Goal: Task Accomplishment & Management: Manage account settings

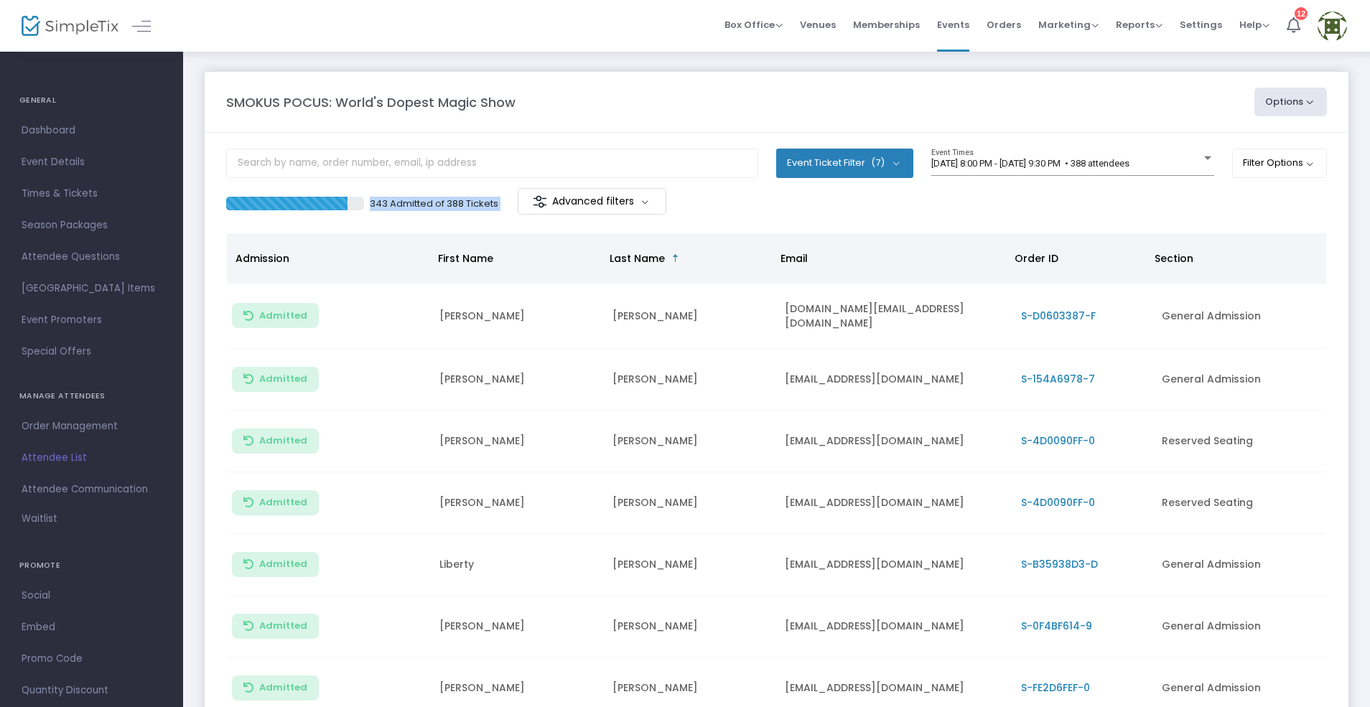
drag, startPoint x: 507, startPoint y: 207, endPoint x: 345, endPoint y: 197, distance: 162.6
click at [345, 197] on div "343 Admitted of 388 Tickets Advanced filters" at bounding box center [501, 203] width 551 height 30
click at [377, 165] on input "text" at bounding box center [492, 163] width 532 height 29
type input "u"
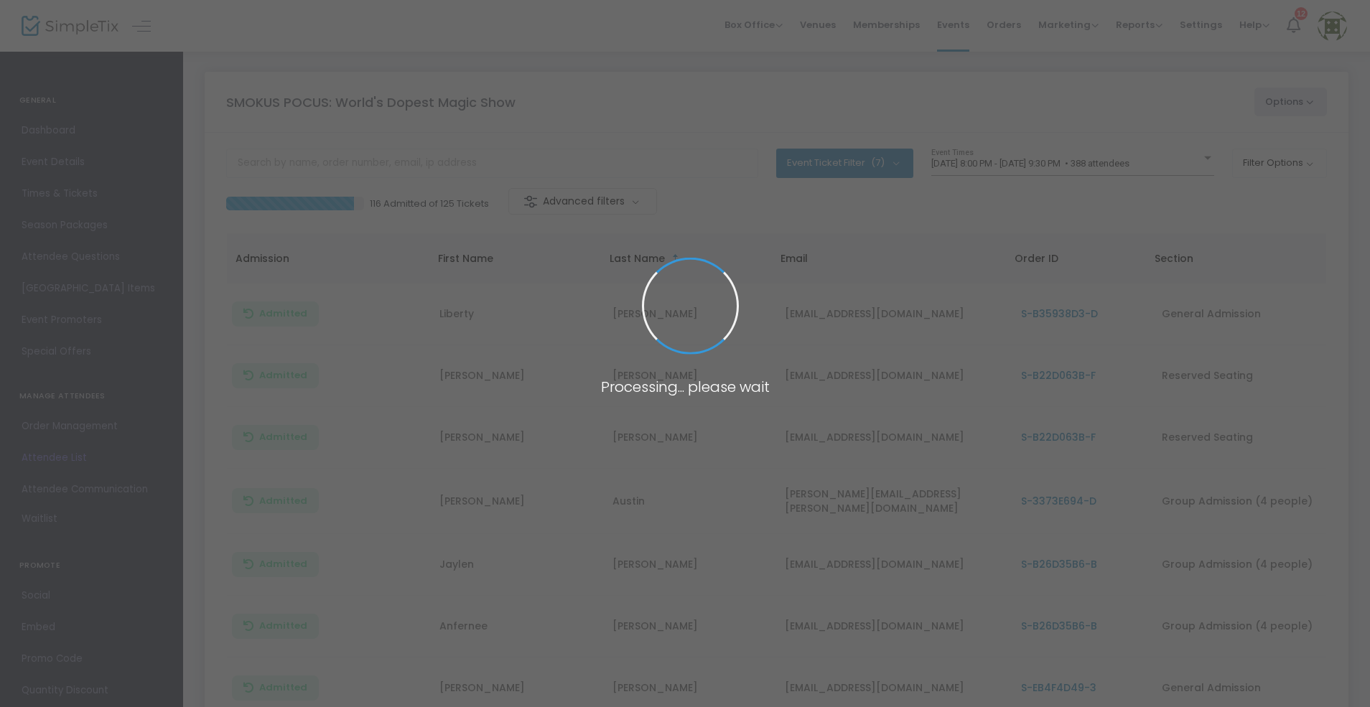
click at [377, 165] on span at bounding box center [685, 353] width 1370 height 707
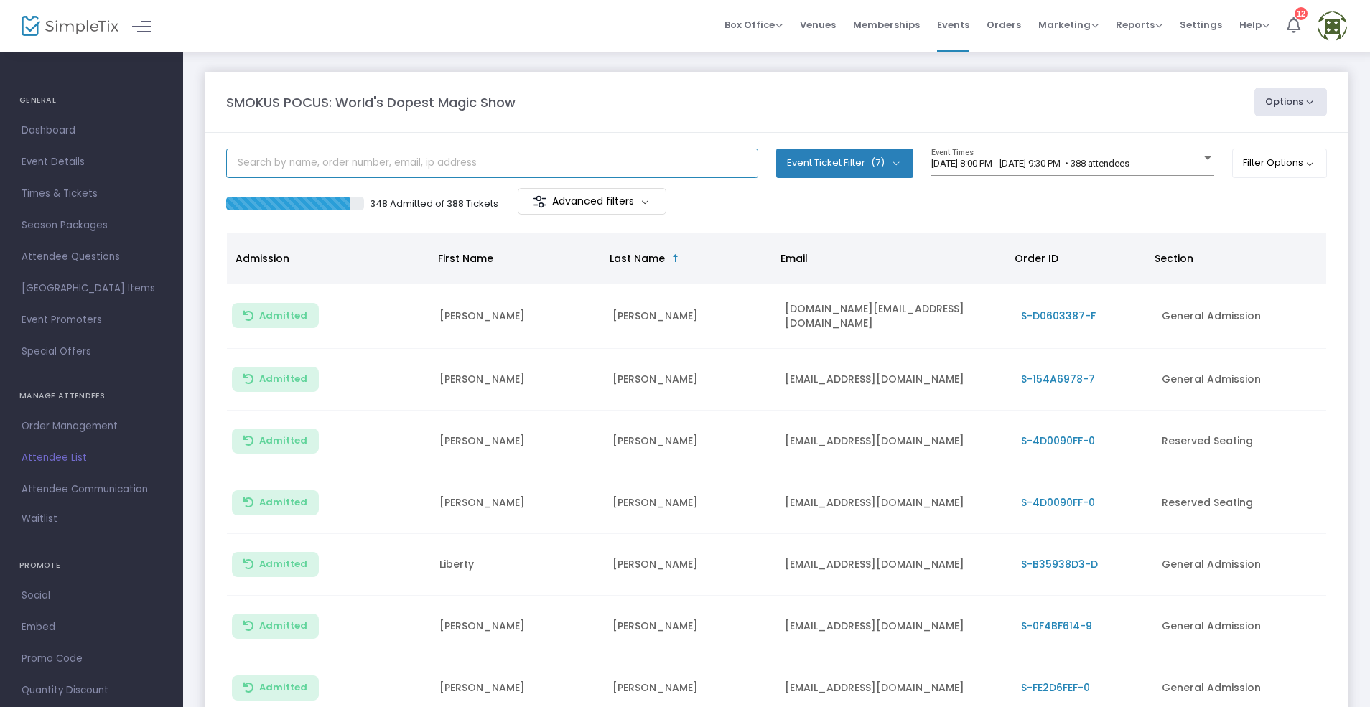
click at [377, 165] on input "text" at bounding box center [492, 163] width 532 height 29
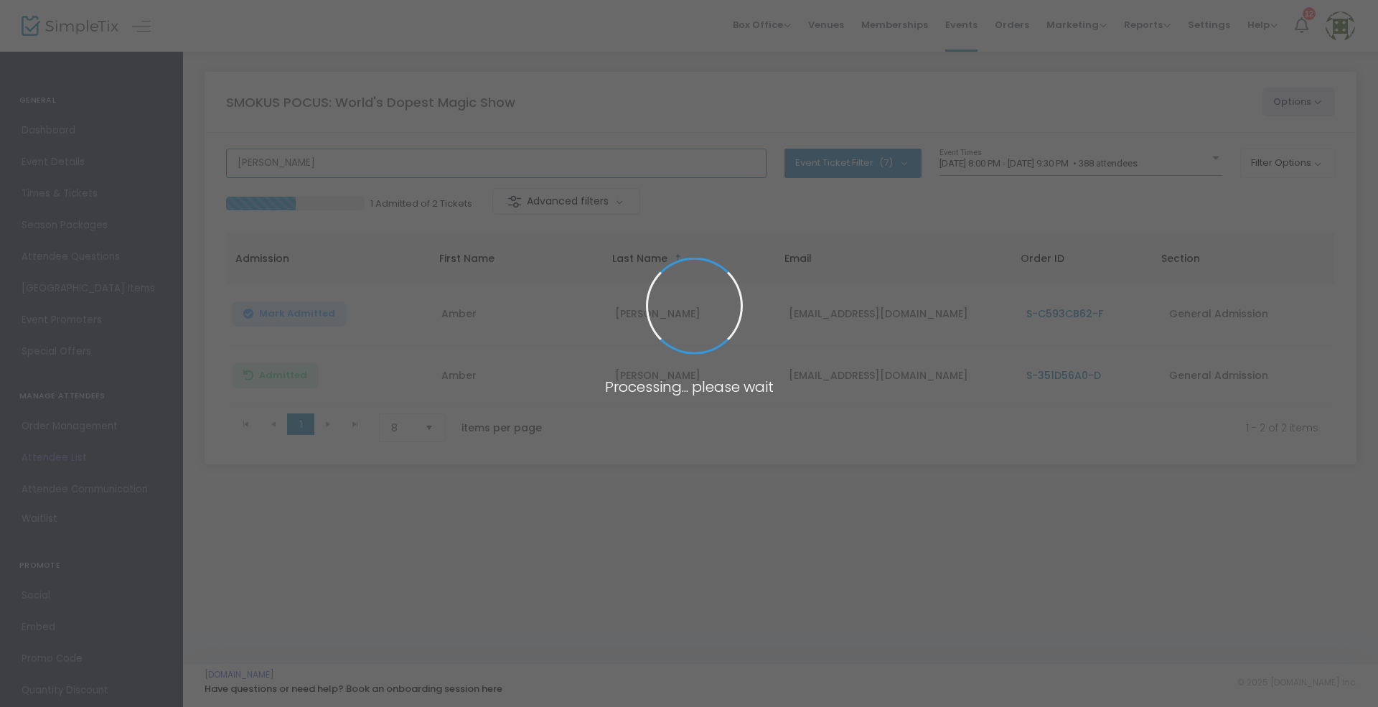
type input "murra"
click at [327, 165] on span at bounding box center [689, 353] width 1378 height 707
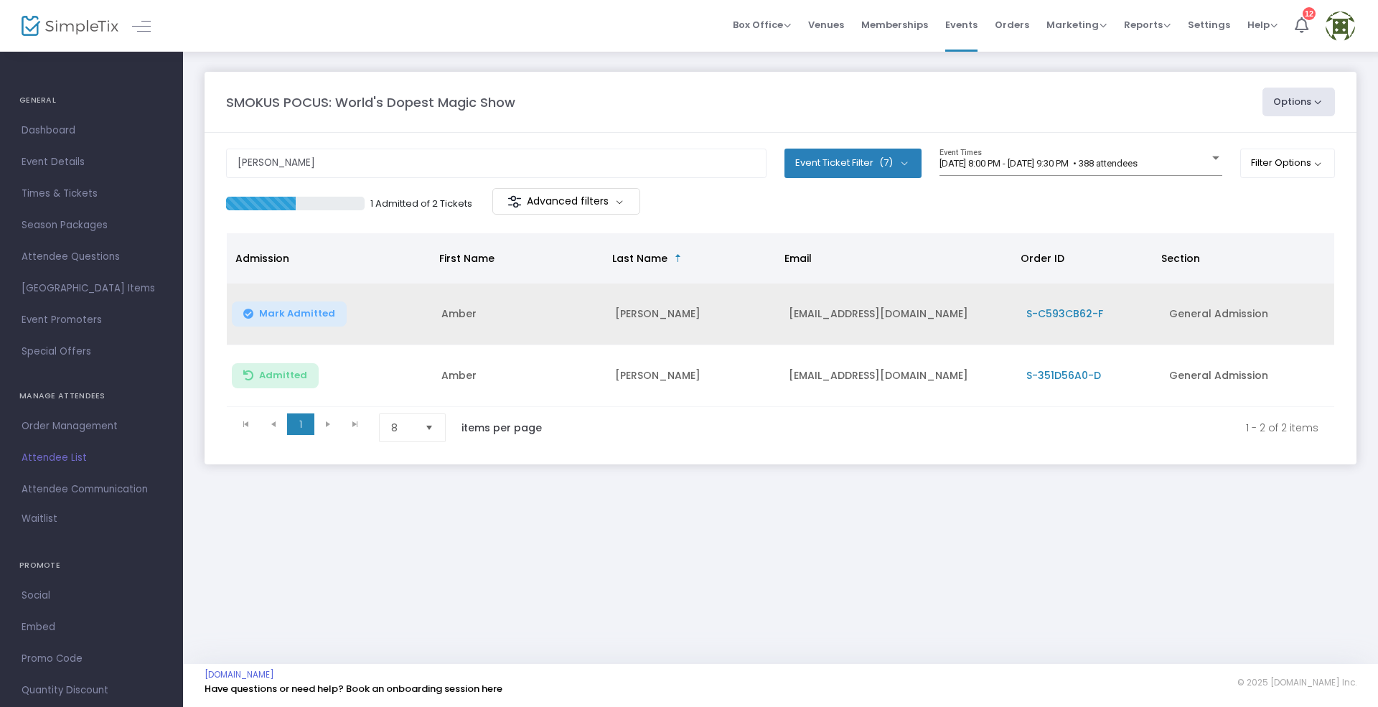
click at [279, 317] on span "Mark Admitted" at bounding box center [297, 313] width 76 height 11
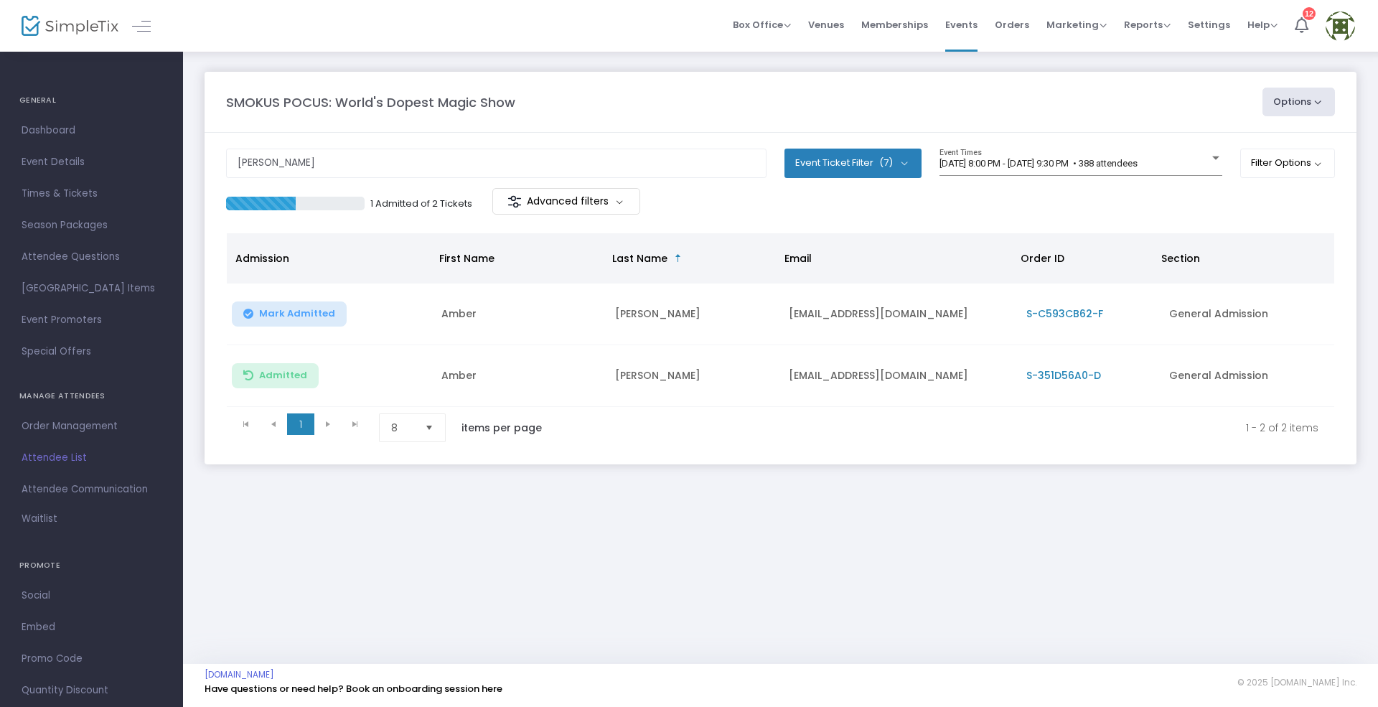
click at [861, 649] on div "SMOKUS POCUS: World's Dopest Magic Show Options Export List Print Name Tags Exp…" at bounding box center [780, 357] width 1195 height 614
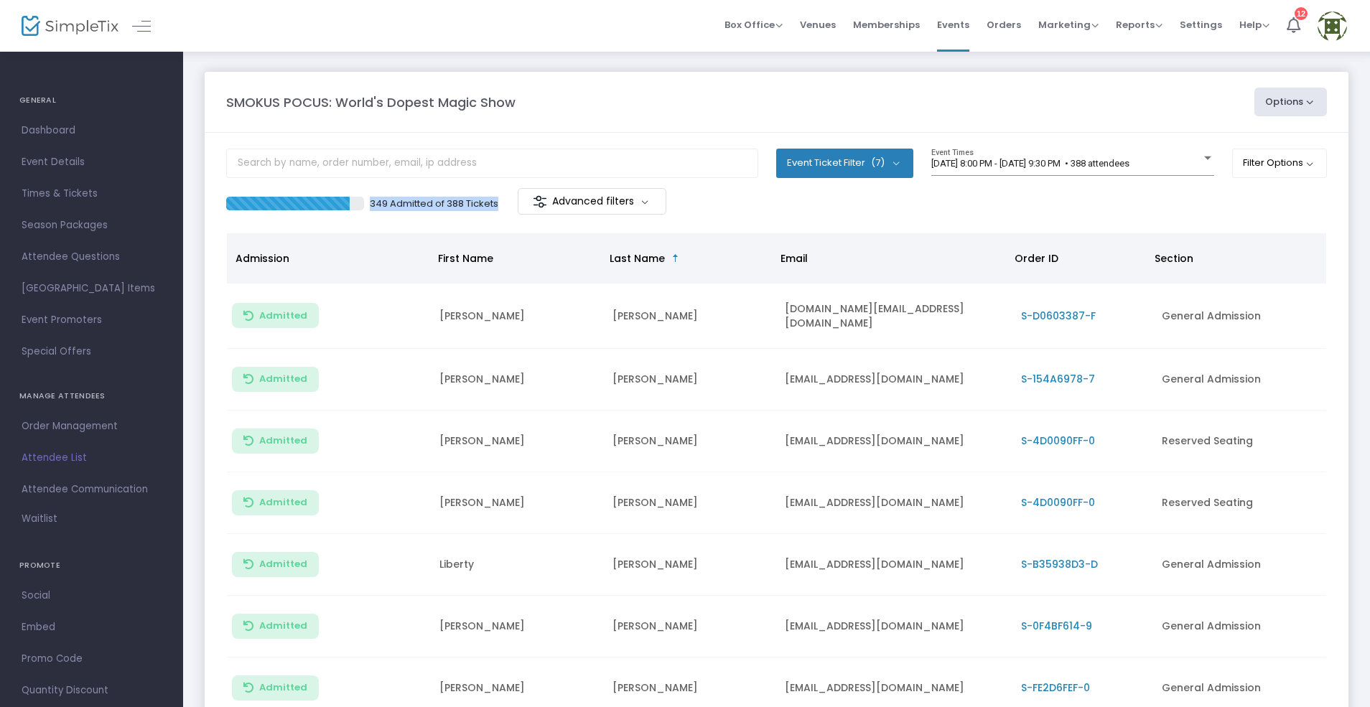
drag, startPoint x: 492, startPoint y: 205, endPoint x: 365, endPoint y: 198, distance: 128.0
click at [365, 198] on div "349 Admitted of 388 Tickets Advanced filters" at bounding box center [501, 203] width 551 height 30
click at [406, 196] on div "349 Admitted of 388 Tickets Advanced filters" at bounding box center [501, 203] width 551 height 30
click at [669, 95] on div "SMOKUS POCUS: World's Dopest Magic Show" at bounding box center [733, 102] width 1028 height 19
click at [953, 26] on span "Events" at bounding box center [953, 24] width 32 height 37
